Goal: Navigation & Orientation: Find specific page/section

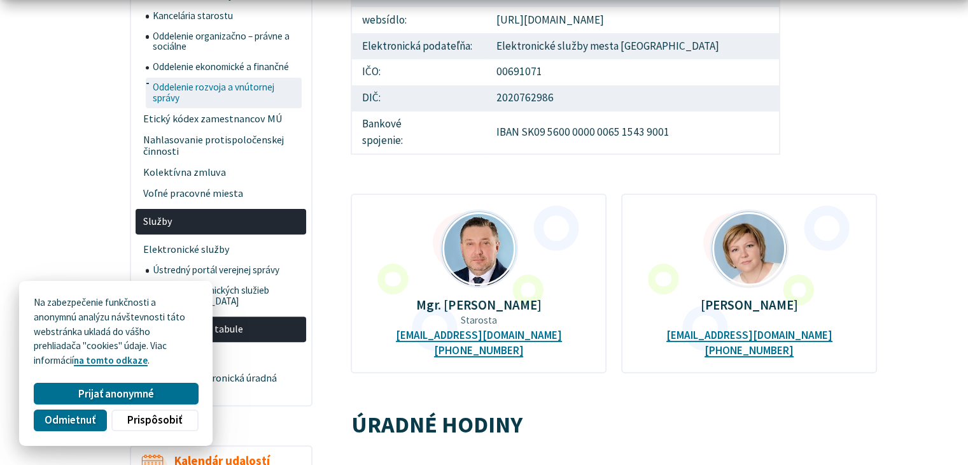
scroll to position [382, 0]
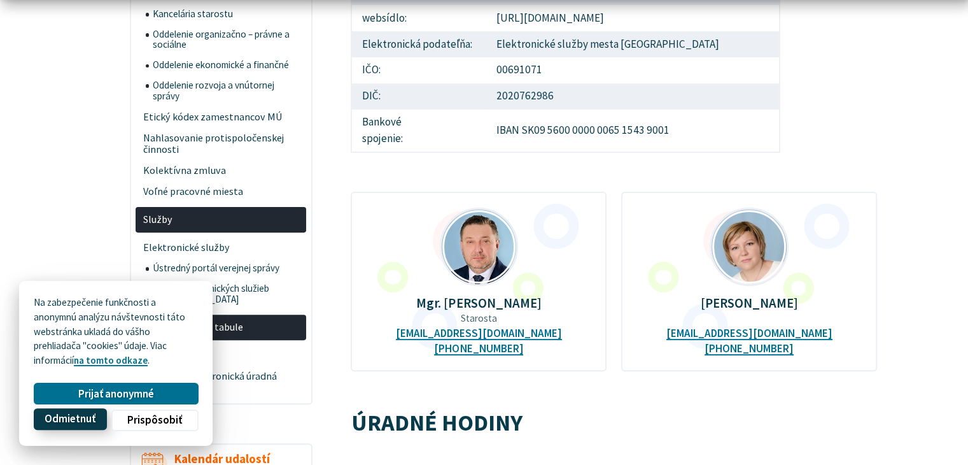
click at [71, 422] on span "Odmietnuť" at bounding box center [70, 418] width 51 height 13
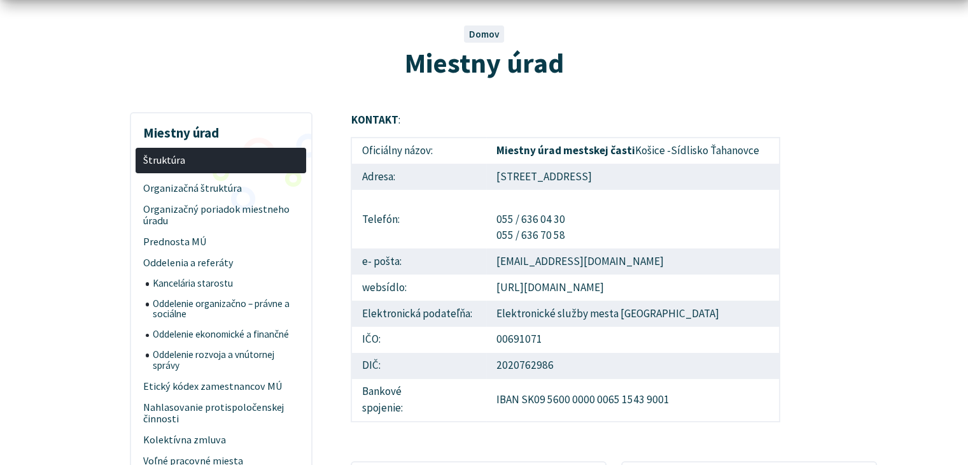
scroll to position [191, 0]
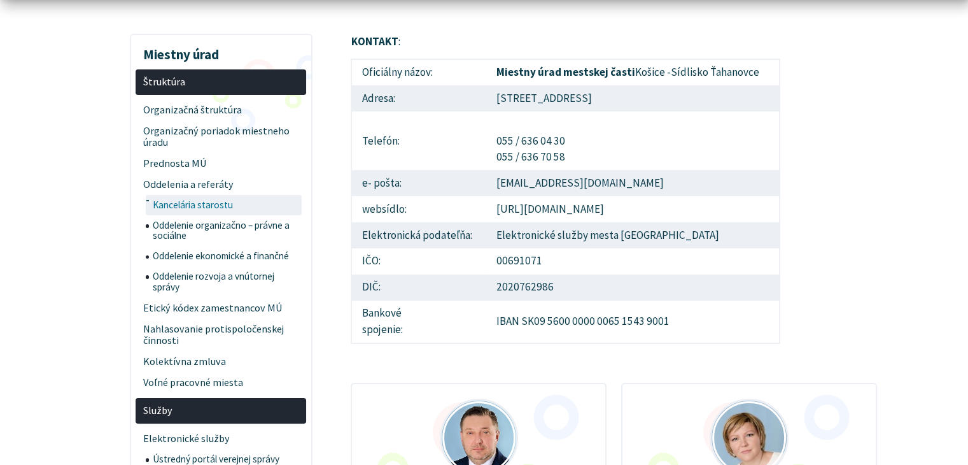
click at [157, 207] on span "Kancelária starostu" at bounding box center [226, 205] width 146 height 20
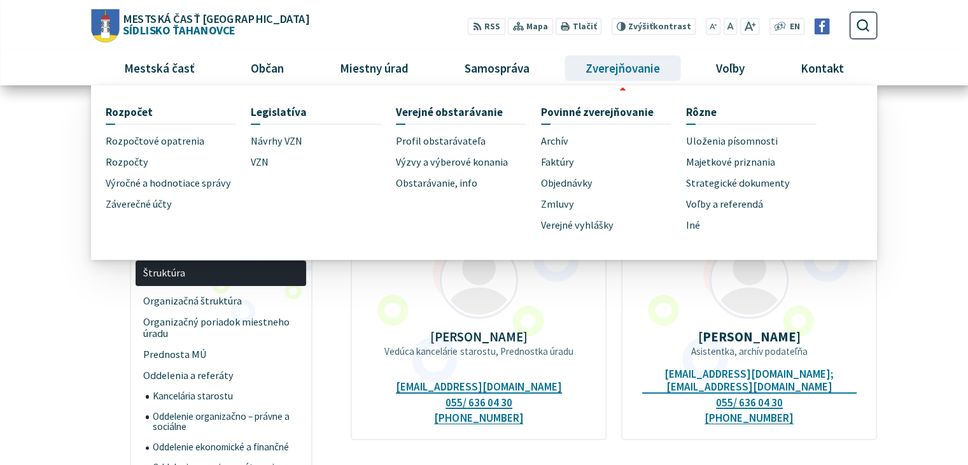
click at [606, 66] on span "Zverejňovanie" at bounding box center [623, 68] width 84 height 34
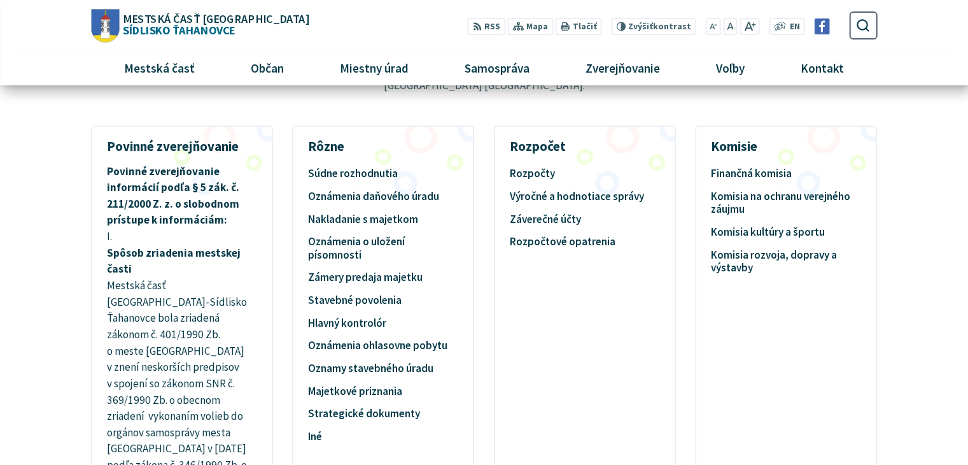
scroll to position [127, 0]
